Goal: Task Accomplishment & Management: Manage account settings

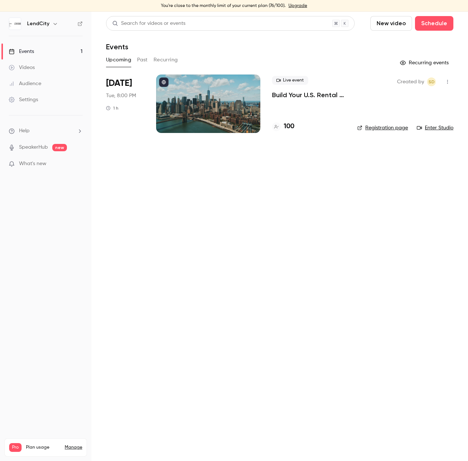
click at [303, 93] on p "Build Your U.S. Rental Empire from [GEOGRAPHIC_DATA]: No Headaches, Step-by-Step" at bounding box center [308, 95] width 73 height 9
drag, startPoint x: 296, startPoint y: 127, endPoint x: 278, endPoint y: 128, distance: 18.3
click at [278, 128] on div "100" at bounding box center [308, 127] width 73 height 10
click at [335, 142] on main "Search for videos or events New video Schedule Events Upcoming Past Recurring R…" at bounding box center [279, 237] width 377 height 450
click at [324, 95] on p "Build Your U.S. Rental Empire from [GEOGRAPHIC_DATA]: No Headaches, Step-by-Step" at bounding box center [308, 95] width 73 height 9
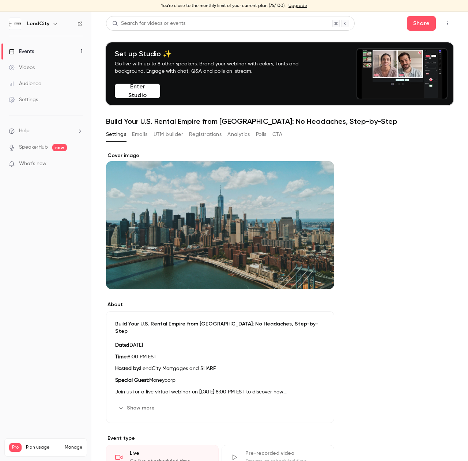
click at [150, 89] on button "Enter Studio" at bounding box center [137, 91] width 45 height 15
click at [141, 92] on button "Enter Studio" at bounding box center [137, 91] width 45 height 15
click at [137, 92] on button "Enter Studio" at bounding box center [137, 91] width 45 height 15
click at [201, 133] on button "Registrations" at bounding box center [205, 135] width 33 height 12
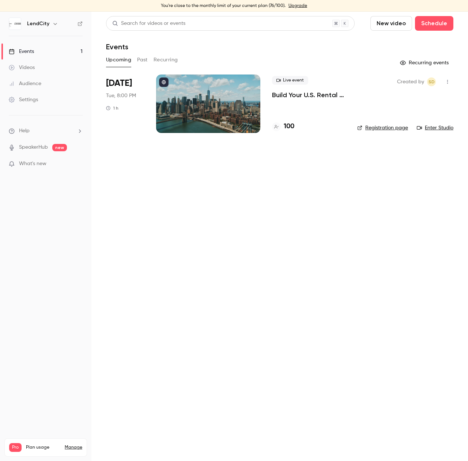
click at [385, 127] on link "Registration page" at bounding box center [382, 127] width 51 height 7
click at [386, 127] on link "Registration page" at bounding box center [382, 127] width 51 height 7
click at [299, 97] on p "Build Your U.S. Rental Empire from [GEOGRAPHIC_DATA]: No Headaches, Step-by-Step" at bounding box center [308, 95] width 73 height 9
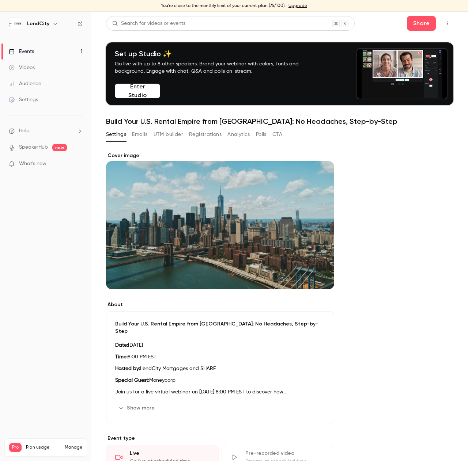
click at [143, 136] on button "Emails" at bounding box center [139, 135] width 15 height 12
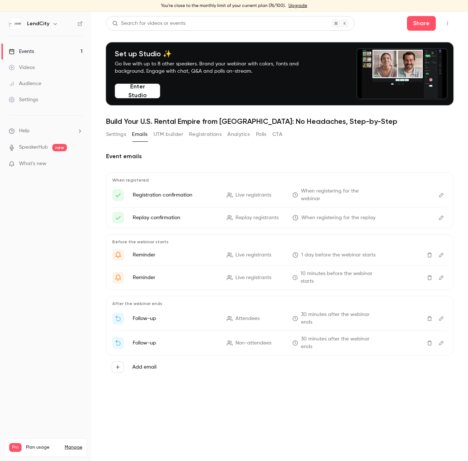
click at [38, 52] on link "Events 1" at bounding box center [45, 52] width 91 height 16
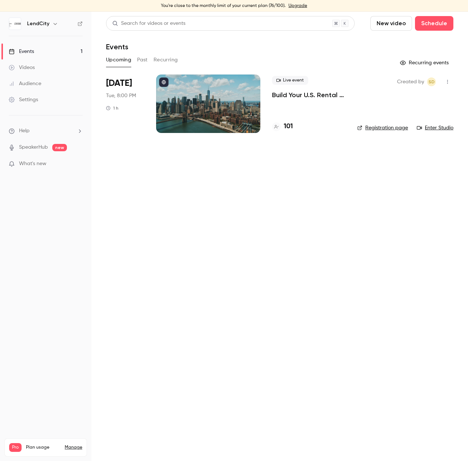
click at [286, 124] on h4 "101" at bounding box center [288, 127] width 9 height 10
